Goal: Task Accomplishment & Management: Complete application form

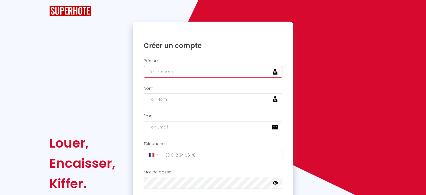
click at [185, 73] on input "text" at bounding box center [213, 72] width 139 height 12
type input "Rayan"
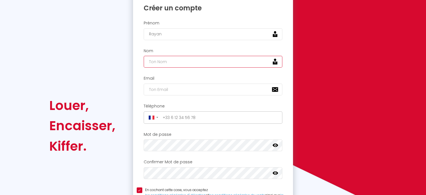
scroll to position [25, 0]
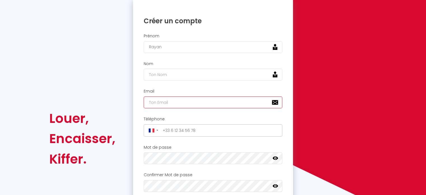
click at [202, 103] on input "email" at bounding box center [213, 102] width 139 height 12
click at [229, 98] on input "email" at bounding box center [213, 102] width 139 height 12
click at [170, 96] on input "email" at bounding box center [213, 102] width 139 height 12
click at [180, 99] on input "rayan." at bounding box center [213, 102] width 139 height 12
click at [223, 102] on input "rayan." at bounding box center [213, 102] width 139 height 12
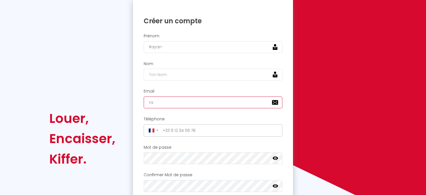
type input "r"
